Goal: Information Seeking & Learning: Compare options

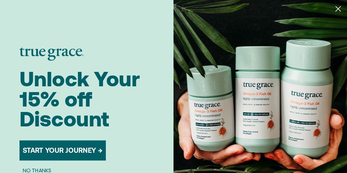
click at [338, 9] on icon "Close dialog" at bounding box center [338, 9] width 5 height 5
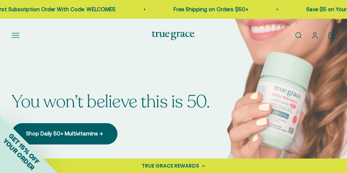
click at [17, 35] on button "Open navigation menu" at bounding box center [16, 35] width 8 height 8
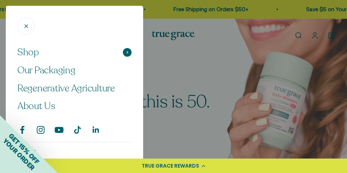
click at [123, 51] on span at bounding box center [127, 52] width 9 height 9
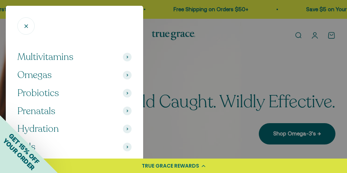
scroll to position [16, 0]
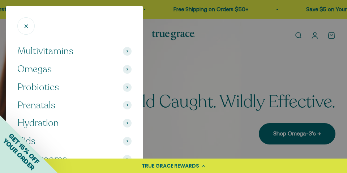
click at [124, 52] on span at bounding box center [127, 51] width 9 height 9
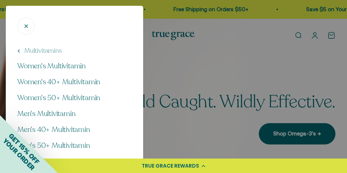
scroll to position [11, 0]
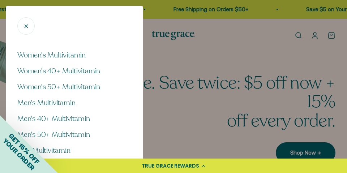
click at [24, 27] on icon "Close" at bounding box center [26, 26] width 7 height 7
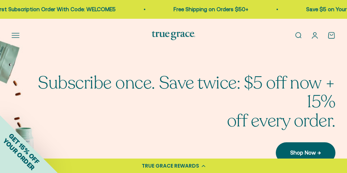
click at [14, 35] on button "Open navigation menu" at bounding box center [16, 35] width 8 height 8
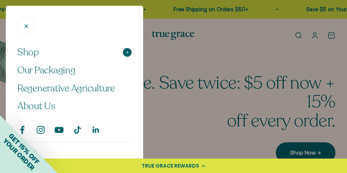
click at [124, 53] on span at bounding box center [127, 52] width 9 height 9
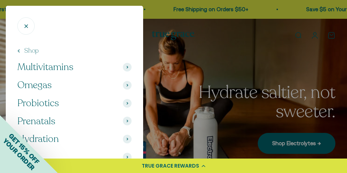
click at [125, 84] on span at bounding box center [127, 85] width 9 height 9
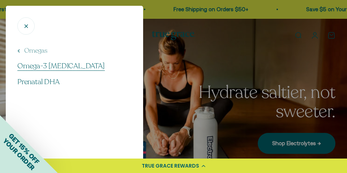
click at [20, 62] on span "Omega-3 [MEDICAL_DATA]" at bounding box center [60, 66] width 87 height 10
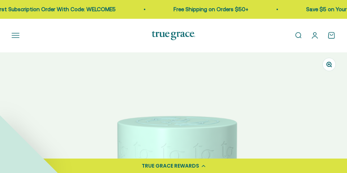
select select "3"
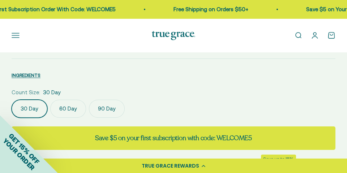
scroll to position [417, 0]
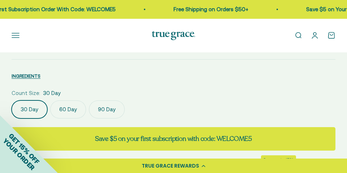
click at [101, 109] on label "90 Day" at bounding box center [107, 109] width 36 height 18
click at [12, 100] on input "90 Day" at bounding box center [11, 100] width 0 height 0
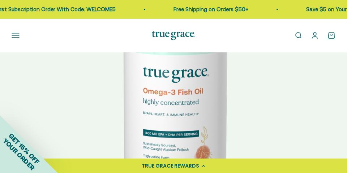
scroll to position [137, 0]
click at [15, 36] on button "Open navigation menu" at bounding box center [16, 35] width 8 height 8
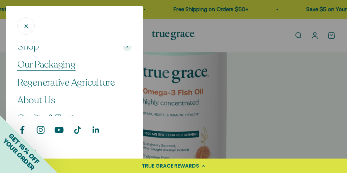
scroll to position [0, 0]
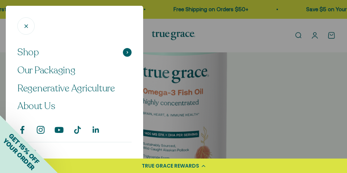
click at [127, 52] on icon at bounding box center [127, 52] width 2 height 3
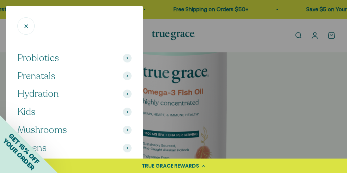
scroll to position [46, 0]
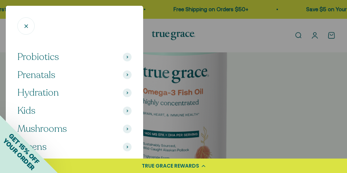
click at [126, 92] on icon at bounding box center [127, 92] width 2 height 3
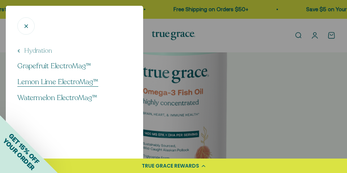
click at [56, 82] on span "Lemon Lime ElectroMag™" at bounding box center [57, 82] width 81 height 10
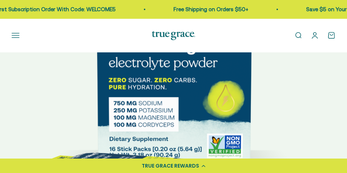
select select "3"
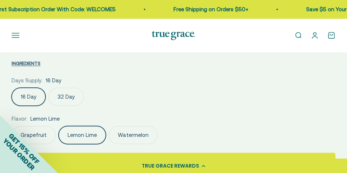
scroll to position [431, 0]
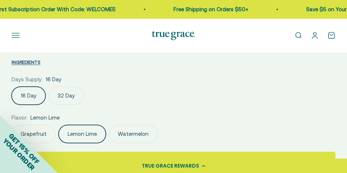
click at [65, 91] on label "32 Day" at bounding box center [65, 96] width 35 height 18
click at [12, 87] on input "32 Day" at bounding box center [11, 86] width 0 height 0
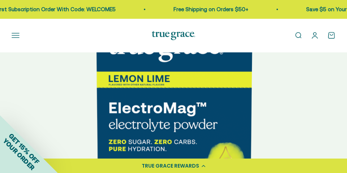
scroll to position [119, 0]
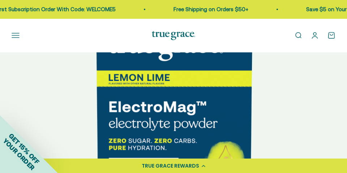
click at [14, 35] on button "Open navigation menu" at bounding box center [16, 35] width 8 height 8
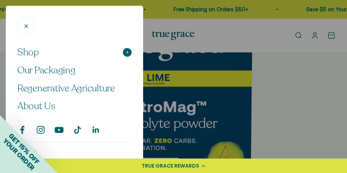
click at [128, 53] on span at bounding box center [127, 52] width 9 height 9
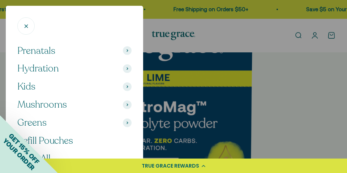
scroll to position [73, 0]
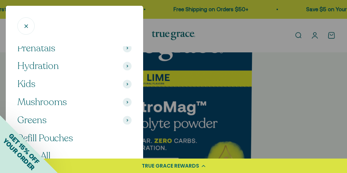
click at [127, 83] on icon at bounding box center [127, 84] width 2 height 3
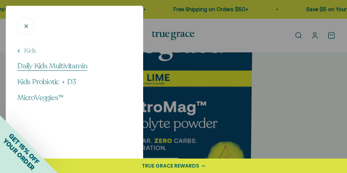
click at [41, 65] on span "Daily Kids Multivitamin" at bounding box center [52, 66] width 70 height 10
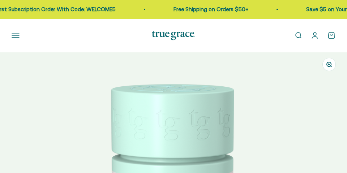
select select "3"
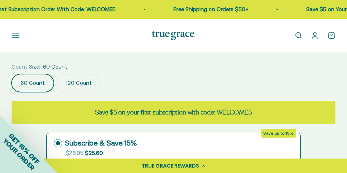
scroll to position [446, 0]
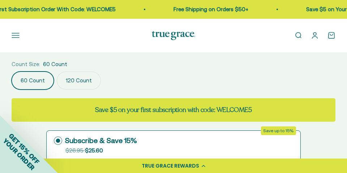
click at [89, 78] on label "120 Count" at bounding box center [79, 81] width 44 height 18
click at [12, 72] on input "120 Count" at bounding box center [11, 71] width 0 height 0
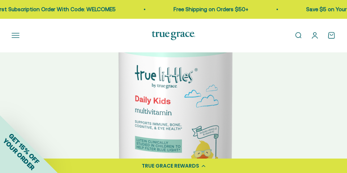
scroll to position [113, 0]
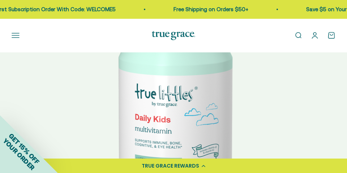
click at [300, 101] on img at bounding box center [173, 112] width 347 height 347
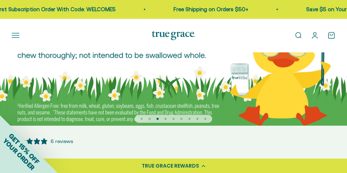
scroll to position [0, 0]
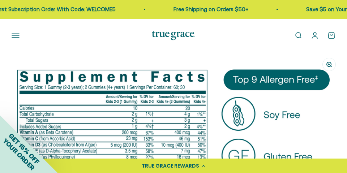
click at [14, 35] on button "Open navigation menu" at bounding box center [16, 35] width 8 height 8
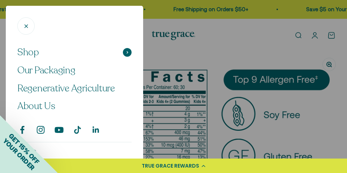
click at [127, 51] on icon at bounding box center [127, 52] width 2 height 3
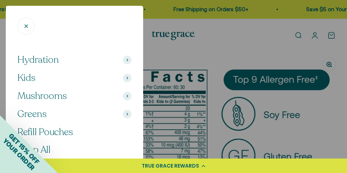
scroll to position [79, 0]
click at [126, 114] on icon at bounding box center [126, 114] width 1 height 2
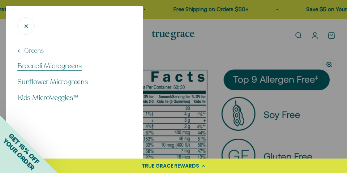
click at [69, 65] on span "Broccoli Microgreens" at bounding box center [49, 66] width 64 height 10
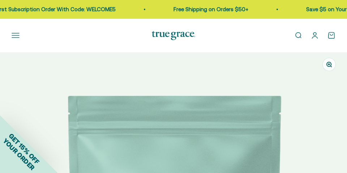
select select "3"
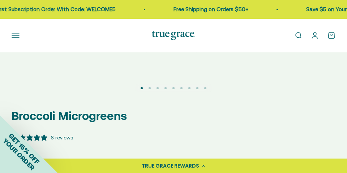
scroll to position [312, 0]
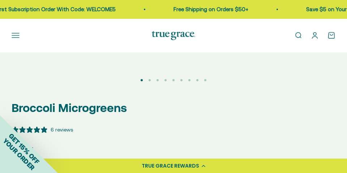
click at [16, 34] on button "Open navigation menu" at bounding box center [16, 35] width 8 height 8
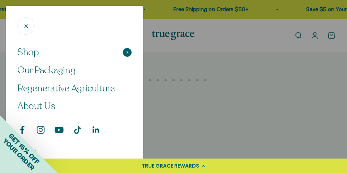
click at [125, 52] on span at bounding box center [127, 52] width 9 height 9
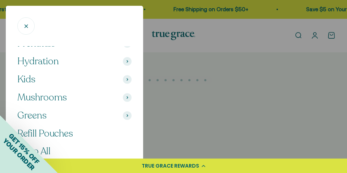
scroll to position [79, 0]
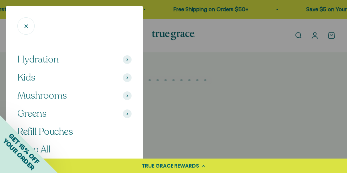
click at [53, 132] on div "GET 15% OFF YOUR ORDER" at bounding box center [29, 144] width 58 height 58
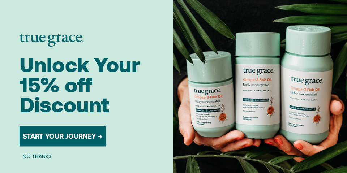
scroll to position [0, 0]
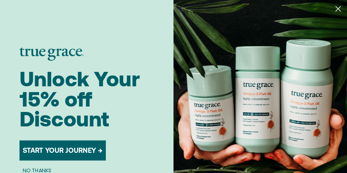
click at [337, 9] on icon "Close dialog" at bounding box center [338, 9] width 5 height 5
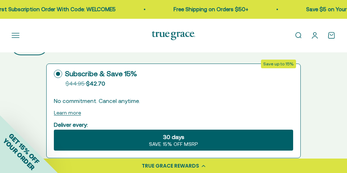
scroll to position [540, 0]
